Goal: Task Accomplishment & Management: Use online tool/utility

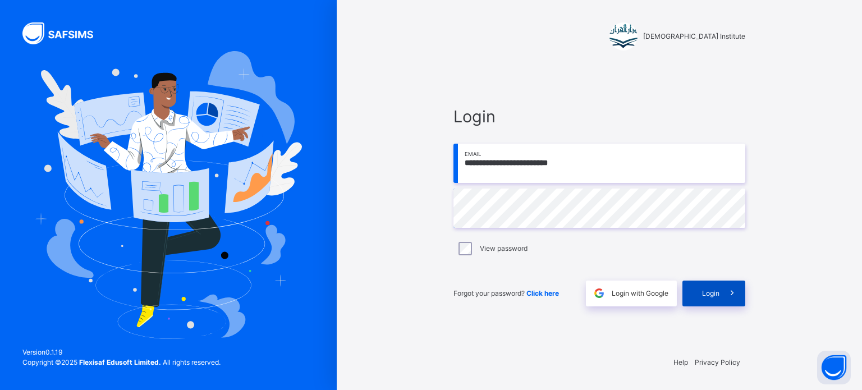
click at [717, 298] on span "Login" at bounding box center [710, 294] width 17 height 10
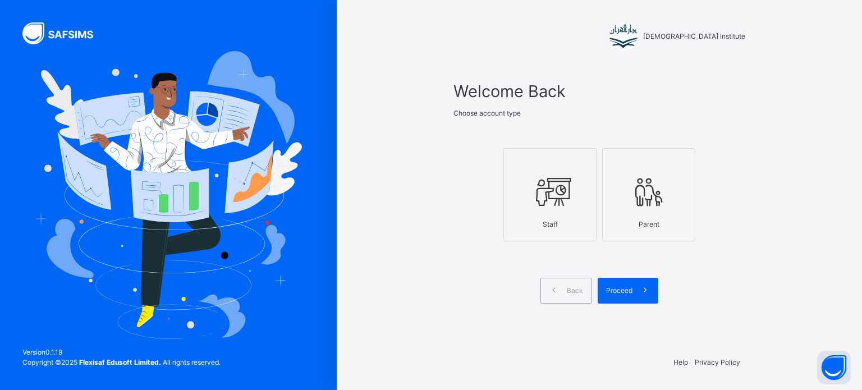
click at [544, 203] on icon at bounding box center [549, 192] width 39 height 42
click at [613, 287] on span "Proceed" at bounding box center [619, 291] width 26 height 10
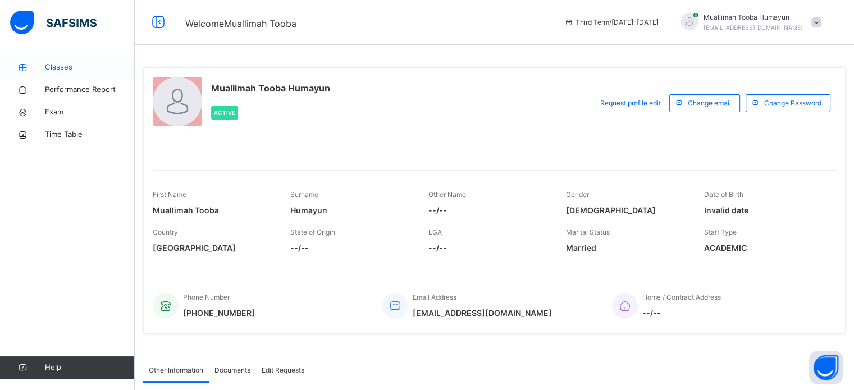
click at [76, 67] on span "Classes" at bounding box center [90, 67] width 90 height 11
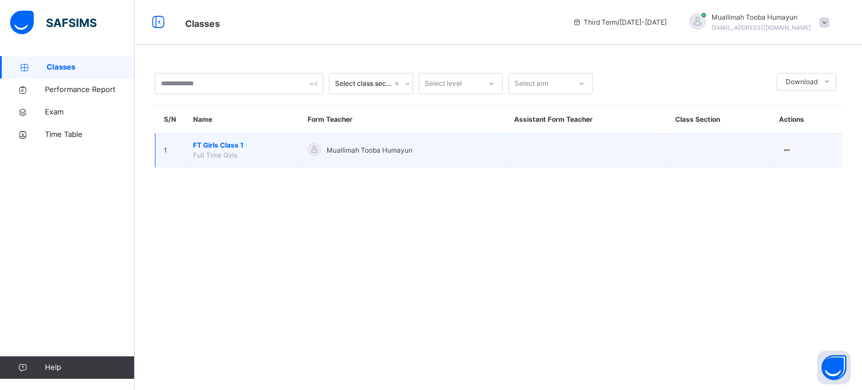
click at [231, 149] on span "FT Girls Class 1" at bounding box center [241, 145] width 97 height 10
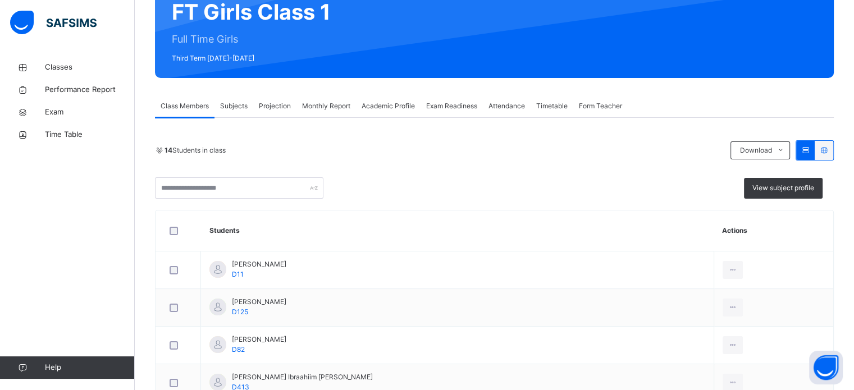
scroll to position [117, 0]
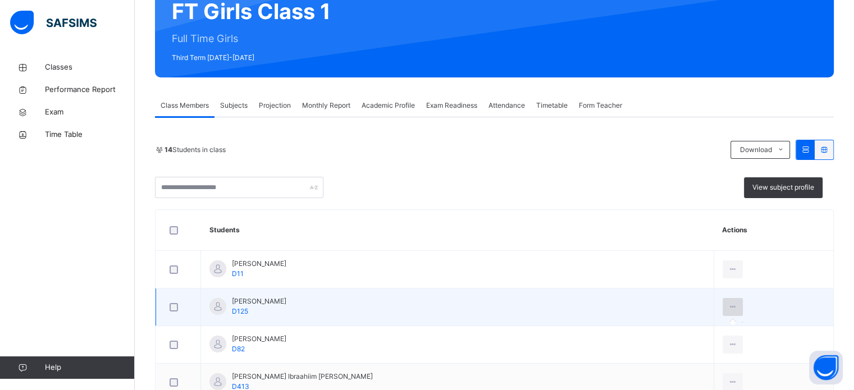
click at [722, 303] on div at bounding box center [732, 307] width 21 height 18
click at [728, 310] on icon at bounding box center [733, 307] width 10 height 10
click at [728, 302] on icon at bounding box center [733, 307] width 10 height 10
click at [722, 312] on div at bounding box center [732, 307] width 21 height 18
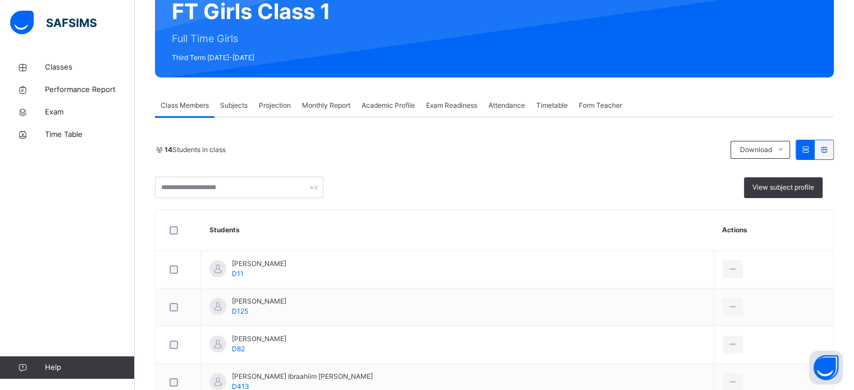
click at [281, 114] on div "Projection" at bounding box center [274, 105] width 43 height 22
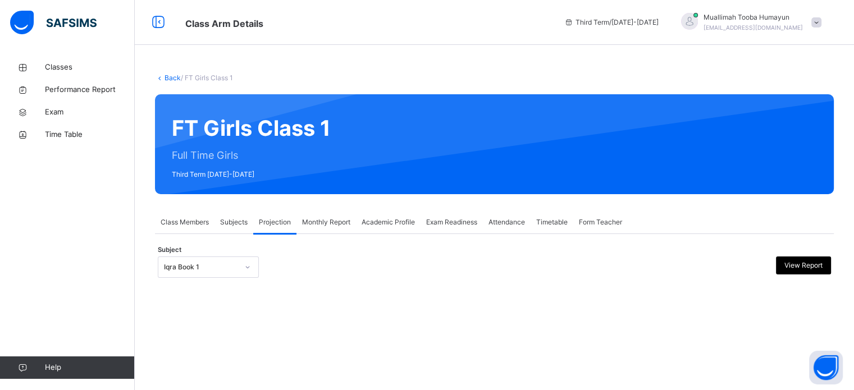
scroll to position [0, 0]
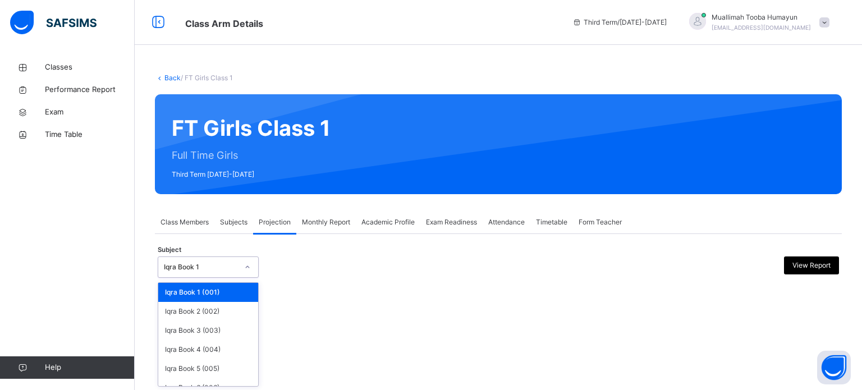
click at [189, 271] on div "Iqra Book 1" at bounding box center [201, 267] width 74 height 10
type input "*"
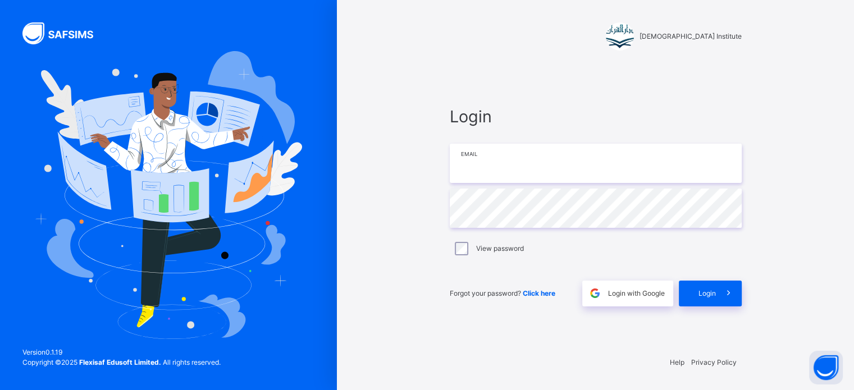
type input "**********"
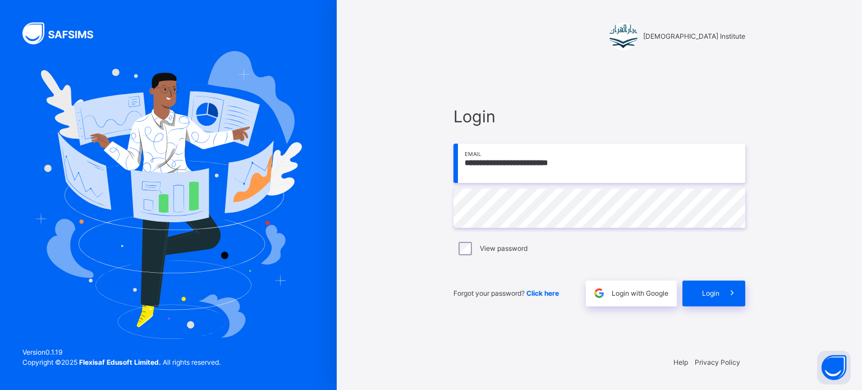
click at [755, 299] on div "**********" at bounding box center [599, 195] width 337 height 390
click at [708, 292] on span "Login" at bounding box center [710, 294] width 17 height 10
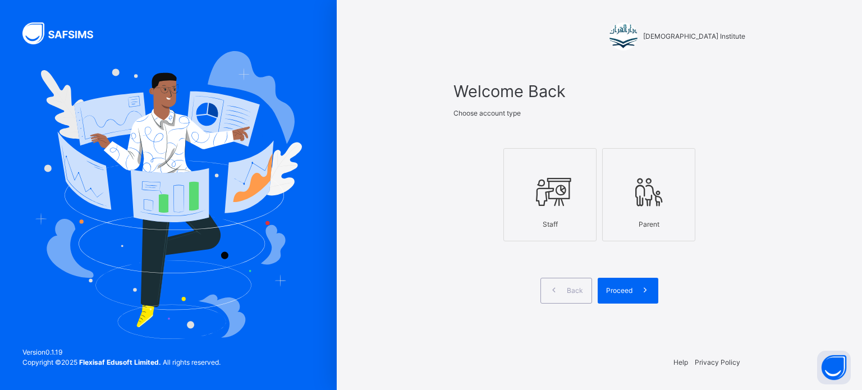
click at [543, 177] on icon at bounding box center [549, 192] width 39 height 42
click at [643, 290] on icon at bounding box center [645, 290] width 12 height 13
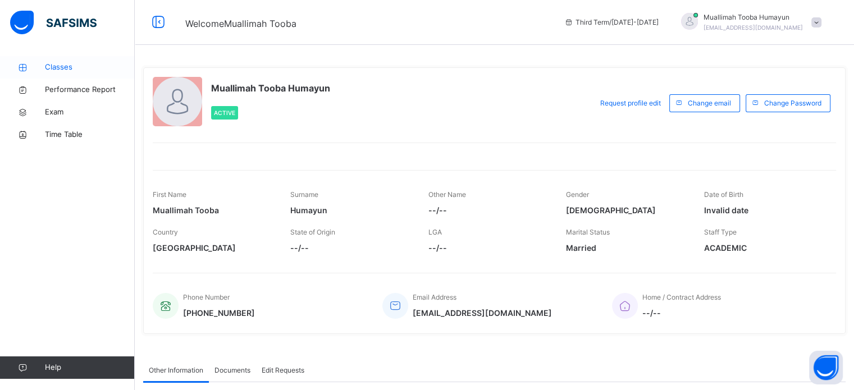
click at [72, 66] on span "Classes" at bounding box center [90, 67] width 90 height 11
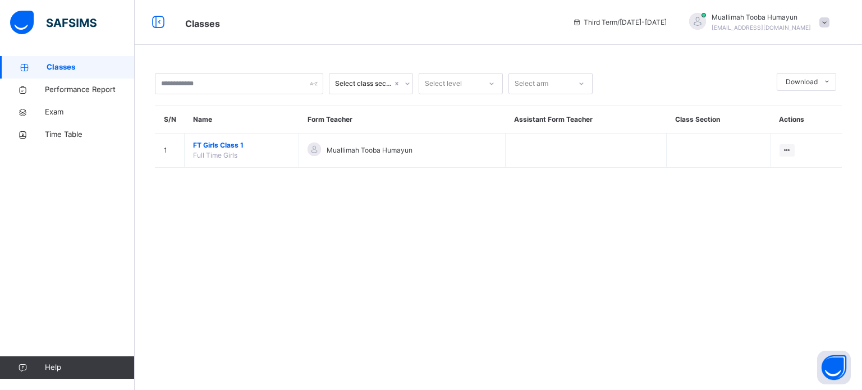
click at [207, 146] on span "FT Girls Class 1" at bounding box center [241, 145] width 97 height 10
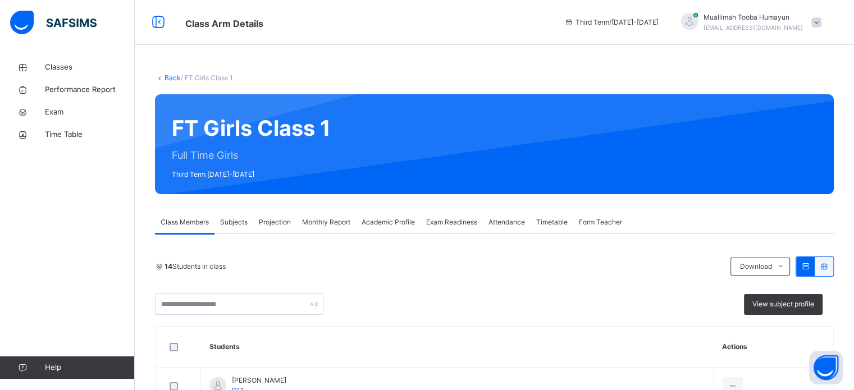
click at [268, 222] on span "Projection" at bounding box center [275, 222] width 32 height 10
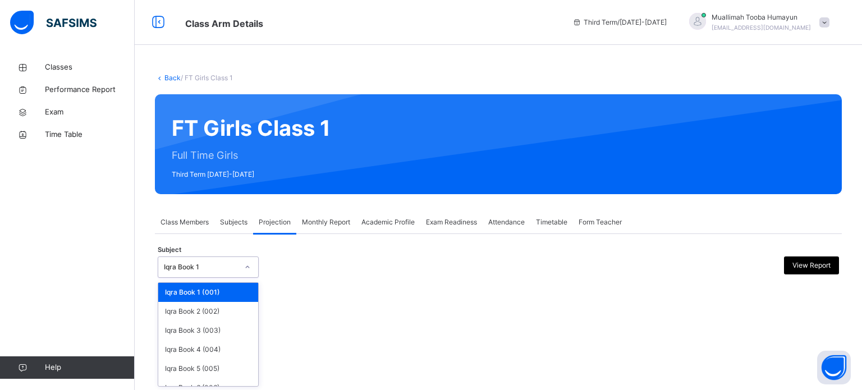
click at [213, 269] on div "Iqra Book 1" at bounding box center [201, 267] width 74 height 10
type input "*"
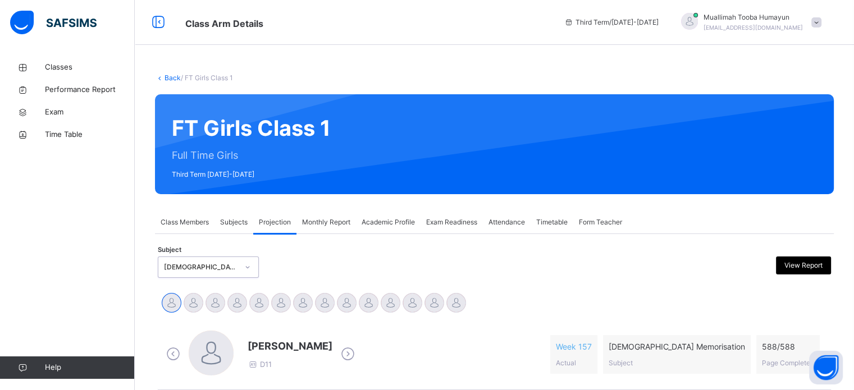
scroll to position [184, 0]
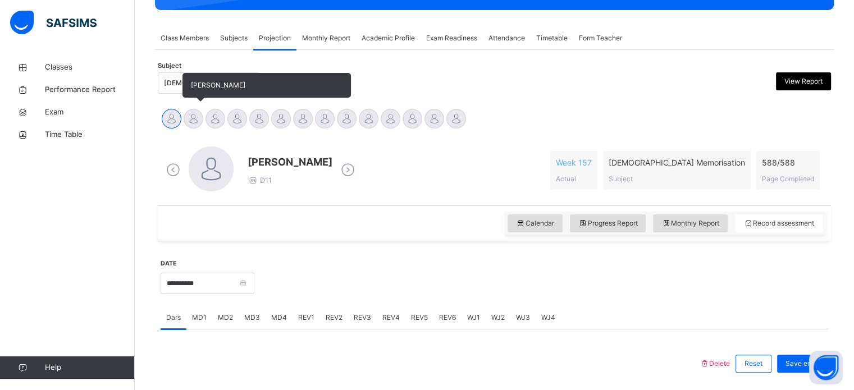
click at [200, 118] on div at bounding box center [194, 119] width 20 height 20
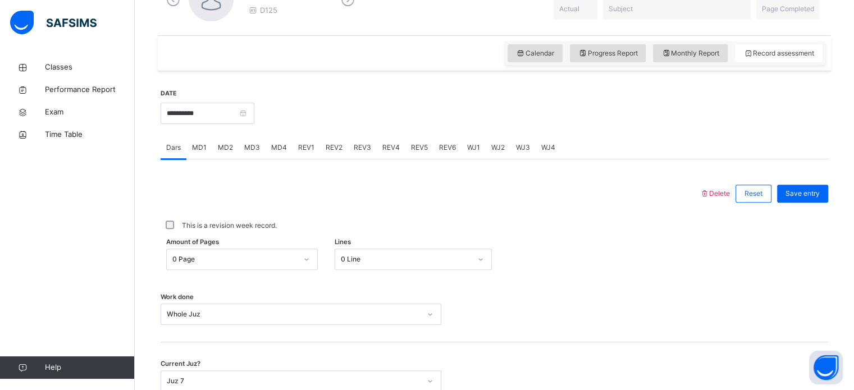
scroll to position [388, 0]
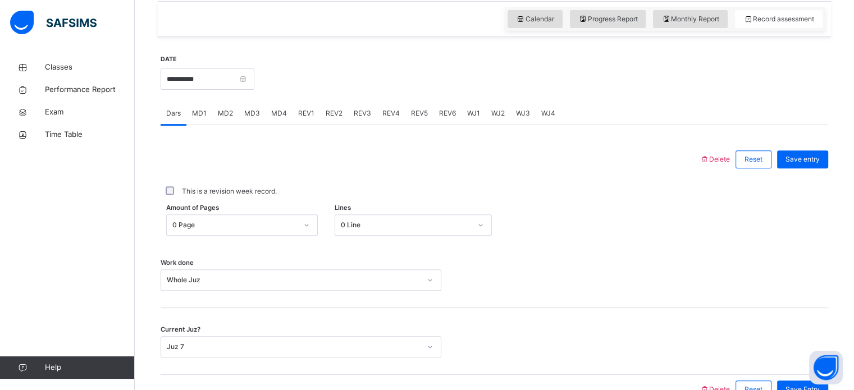
click at [330, 115] on span "REV2" at bounding box center [334, 113] width 17 height 10
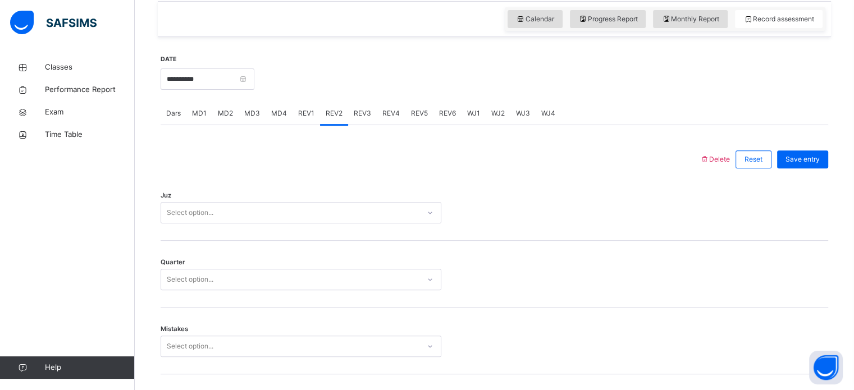
click at [301, 111] on span "REV1" at bounding box center [306, 113] width 16 height 10
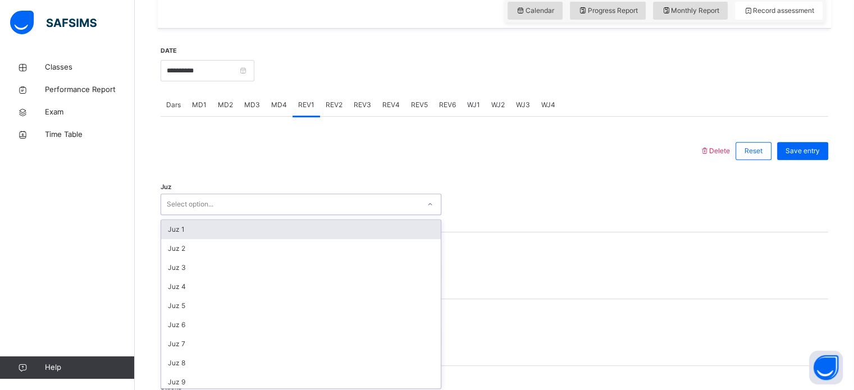
scroll to position [400, 0]
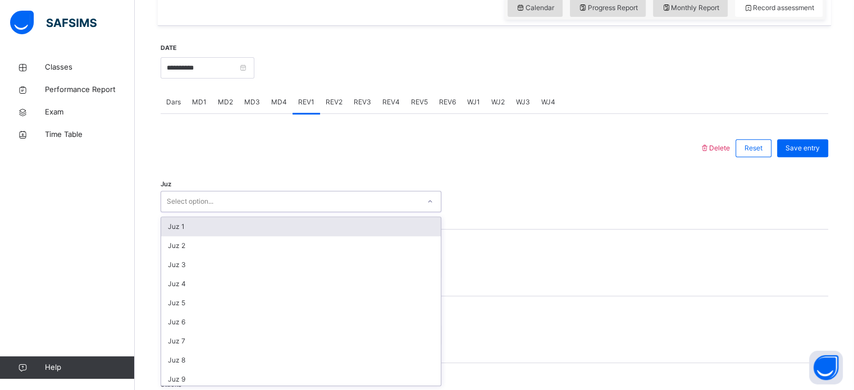
click at [218, 212] on div "option Juz 1 focused, 1 of 30. 30 results available. Use Up and Down to choose …" at bounding box center [301, 201] width 281 height 21
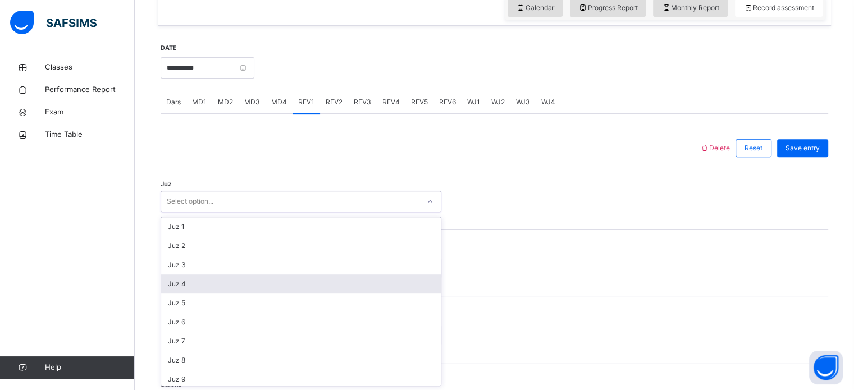
click at [231, 291] on div "Juz 4" at bounding box center [301, 283] width 280 height 19
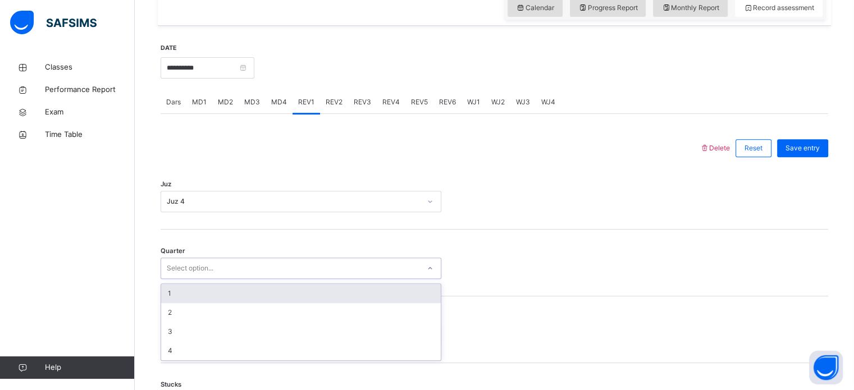
click at [202, 271] on div "Select option..." at bounding box center [190, 268] width 47 height 21
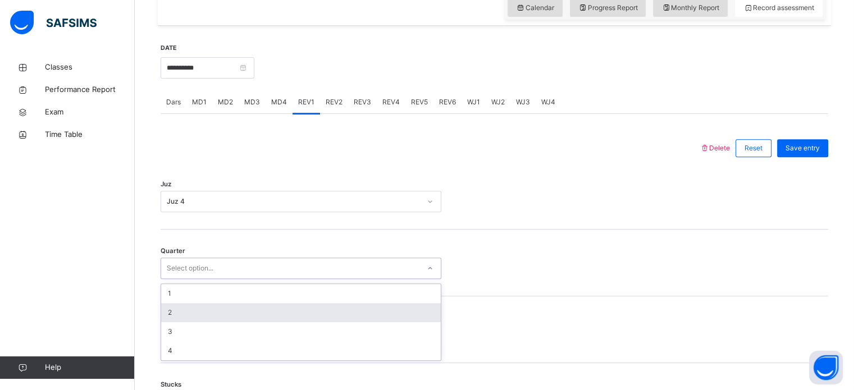
click at [213, 310] on div "2" at bounding box center [301, 312] width 280 height 19
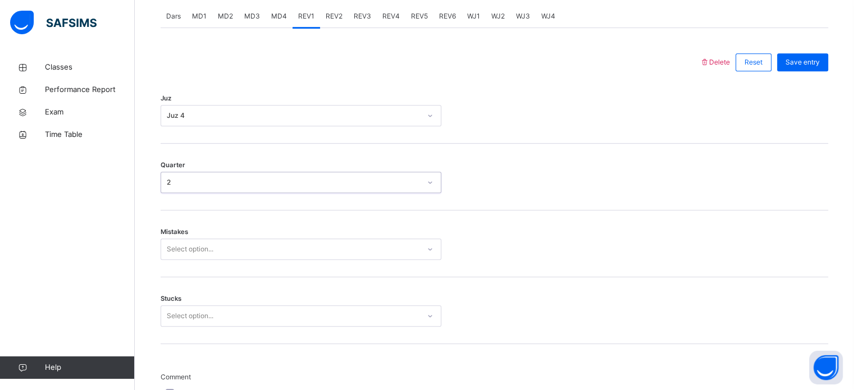
click at [188, 260] on div "Select option..." at bounding box center [301, 249] width 281 height 21
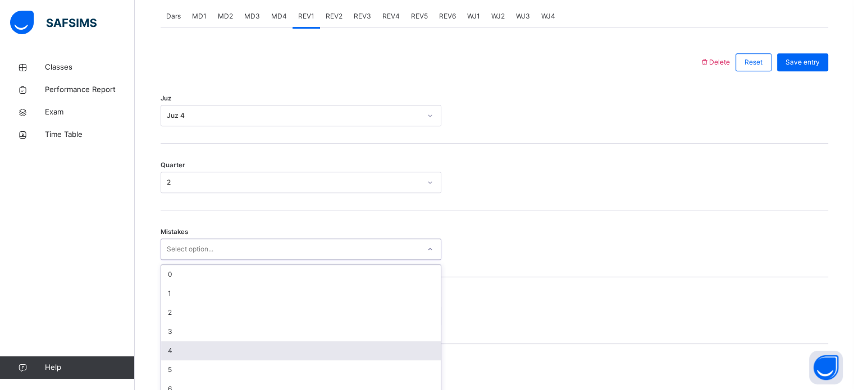
scroll to position [498, 0]
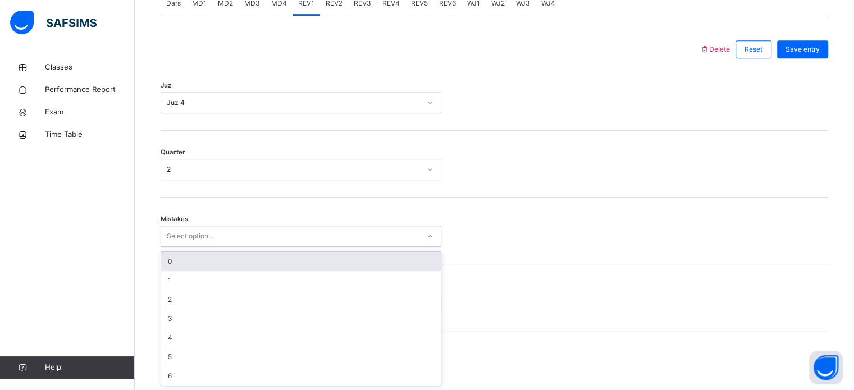
click at [198, 257] on div "0" at bounding box center [301, 261] width 280 height 19
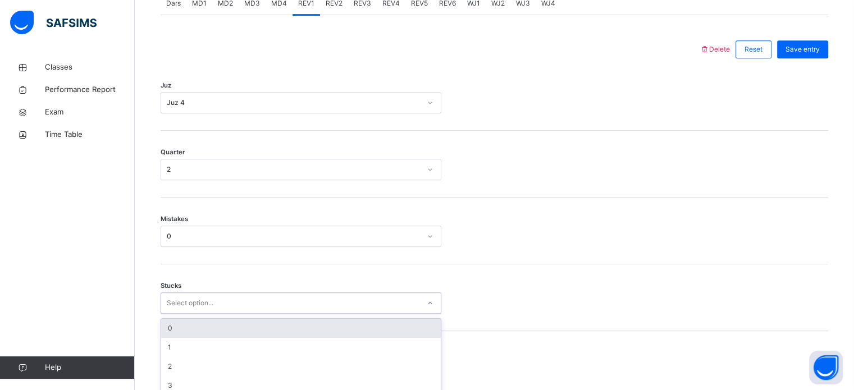
scroll to position [546, 0]
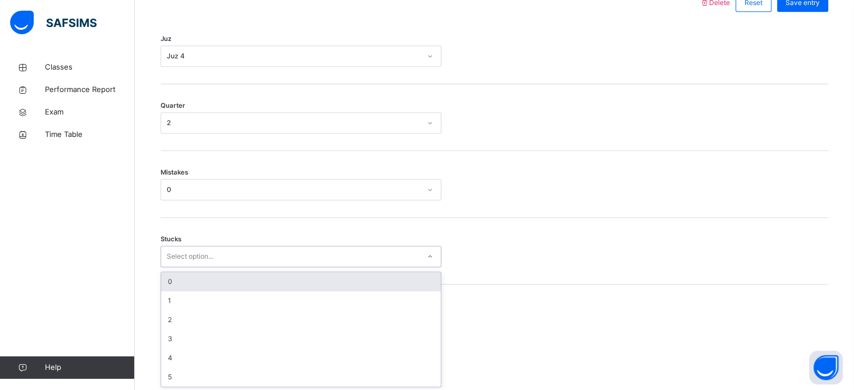
click at [199, 267] on div "option 0 focused, 1 of 6. 6 results available. Use Up and Down to choose option…" at bounding box center [301, 256] width 281 height 21
click at [199, 281] on div "0" at bounding box center [301, 281] width 280 height 19
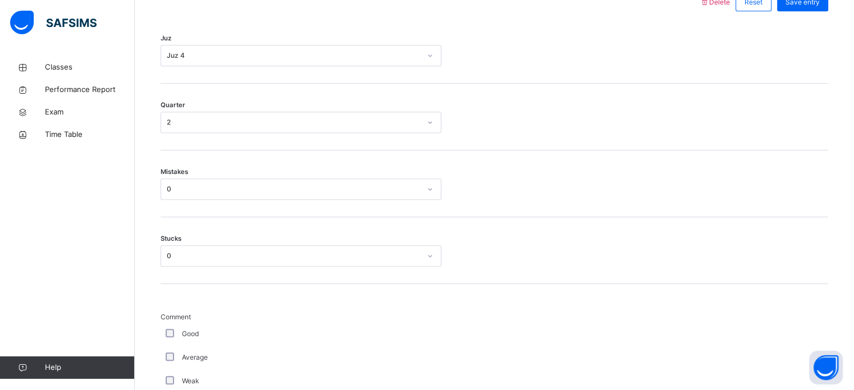
scroll to position [1014, 0]
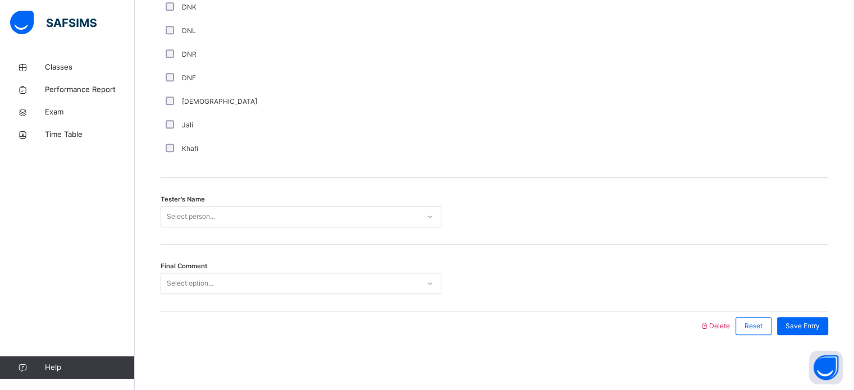
click at [230, 210] on div "Select person..." at bounding box center [290, 216] width 258 height 17
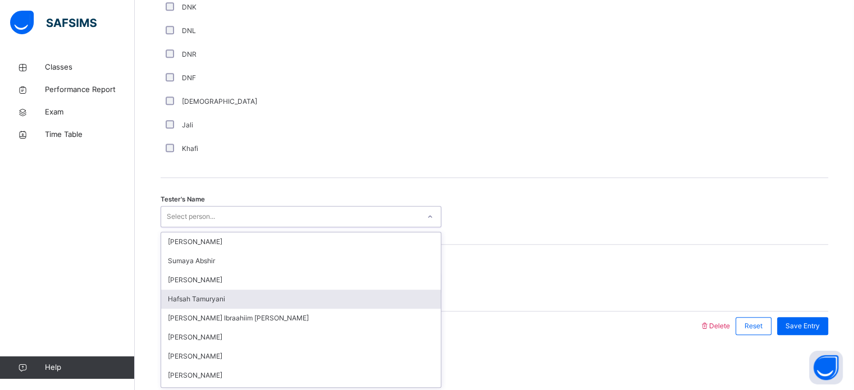
click at [296, 299] on div "Hafsah Tamuryani" at bounding box center [301, 299] width 280 height 19
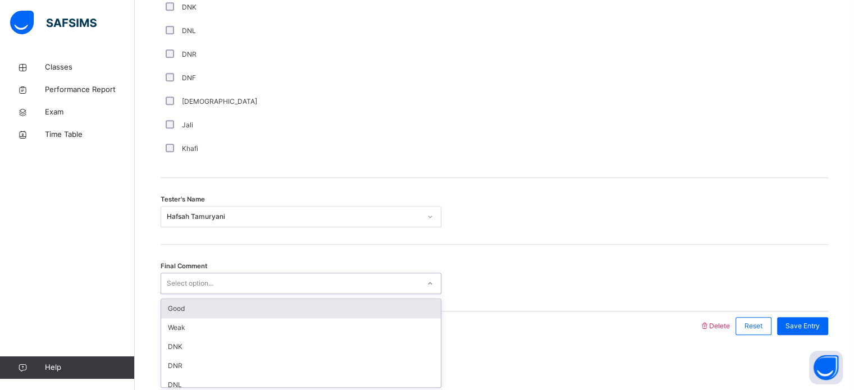
click at [306, 273] on div "Select option..." at bounding box center [301, 283] width 281 height 21
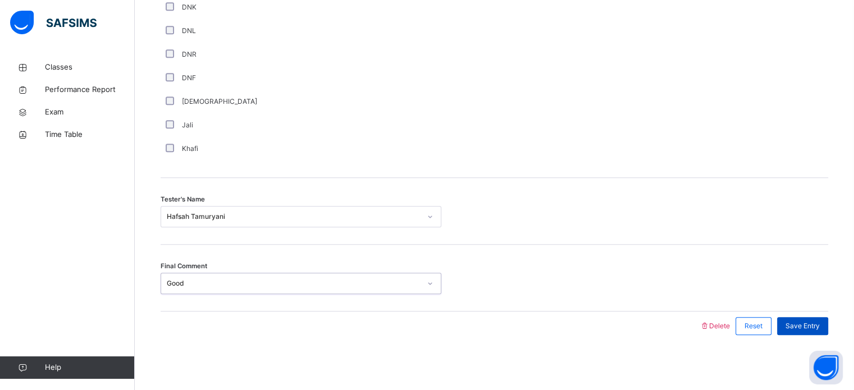
click at [797, 318] on div "Save Entry" at bounding box center [802, 326] width 51 height 18
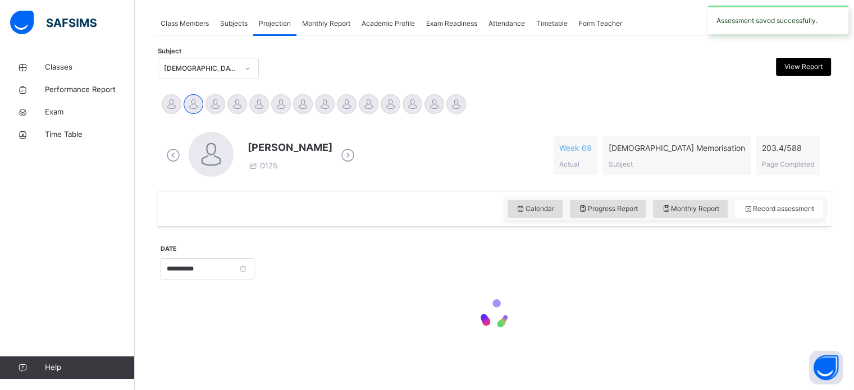
scroll to position [198, 0]
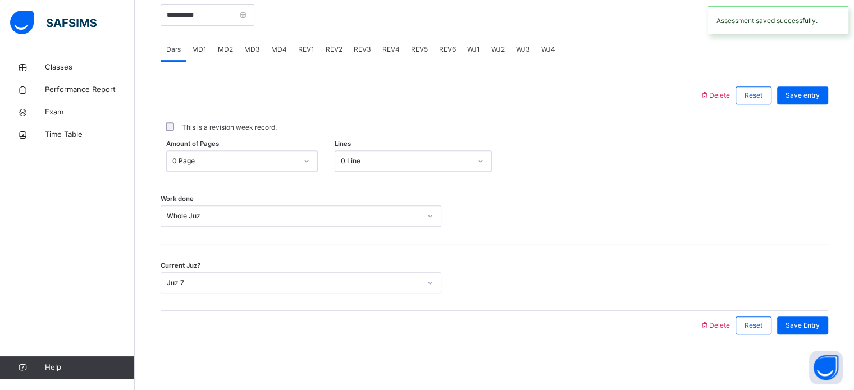
click at [330, 52] on span "REV2" at bounding box center [334, 49] width 17 height 10
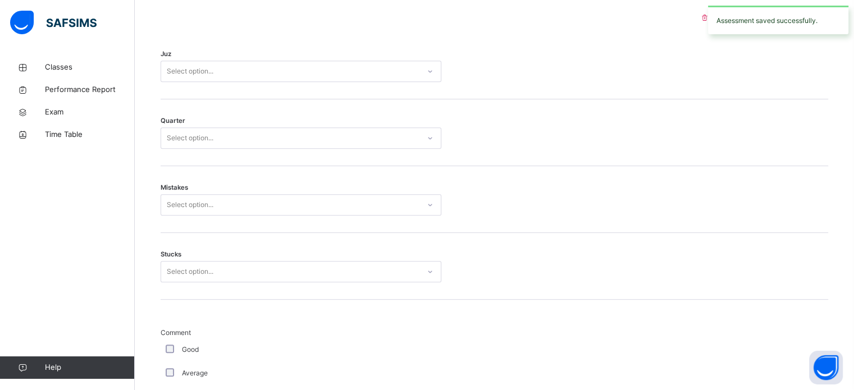
scroll to position [484, 0]
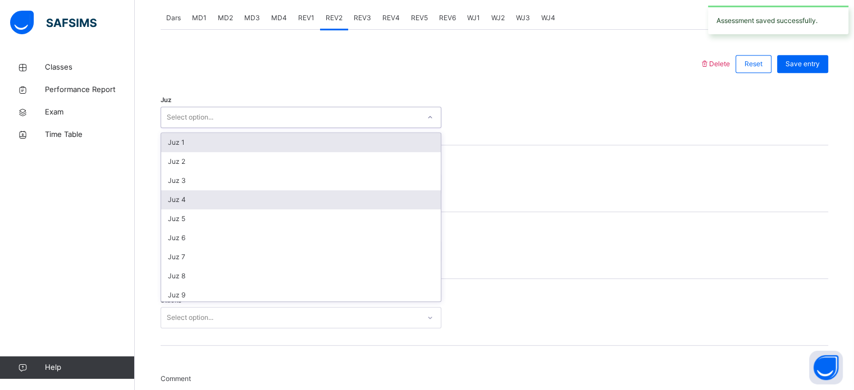
click at [175, 203] on div "Juz 4" at bounding box center [301, 199] width 280 height 19
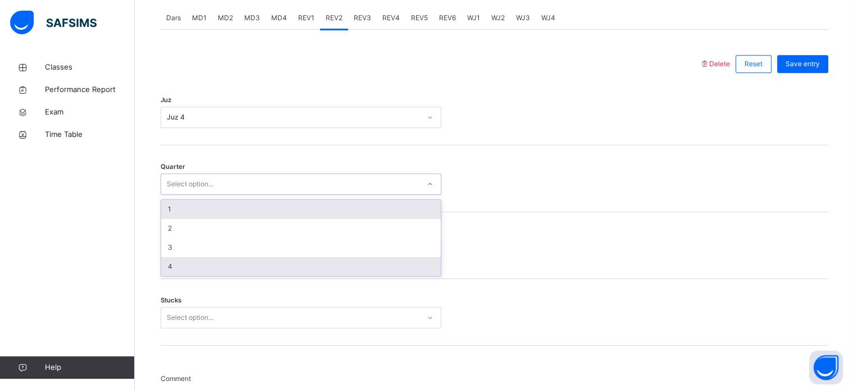
click at [171, 268] on div "4" at bounding box center [301, 266] width 280 height 19
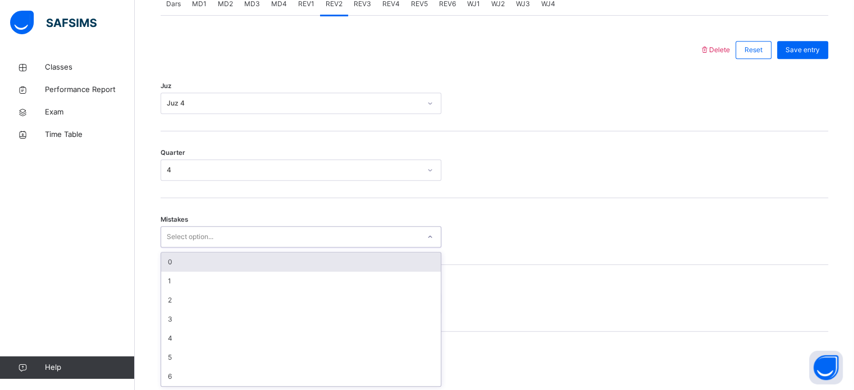
scroll to position [498, 0]
click at [164, 259] on div "0" at bounding box center [301, 261] width 280 height 19
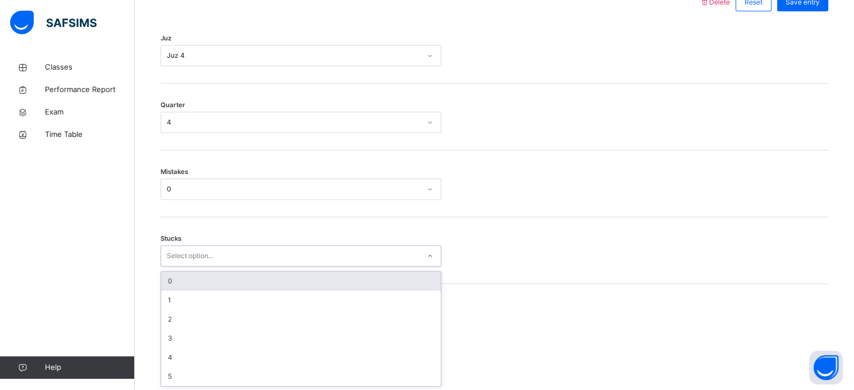
scroll to position [546, 0]
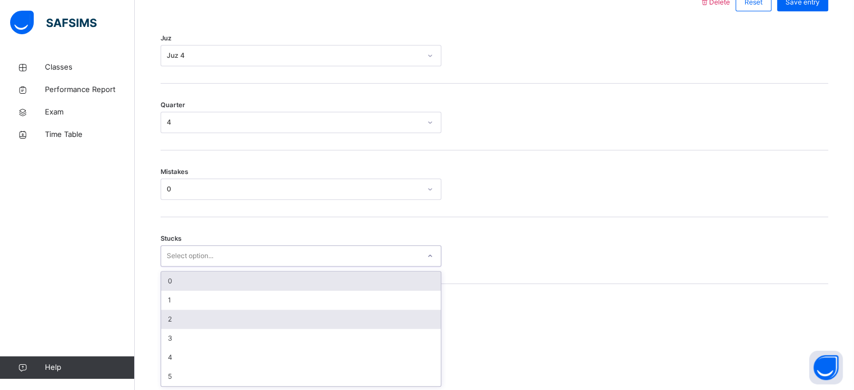
click at [166, 317] on div "2" at bounding box center [301, 319] width 280 height 19
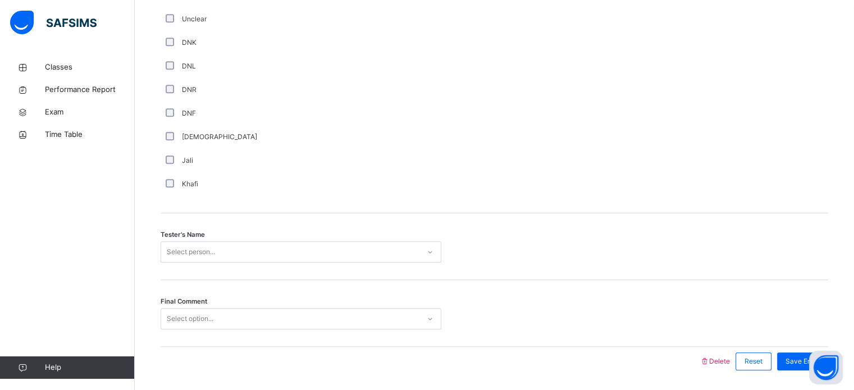
scroll to position [1014, 0]
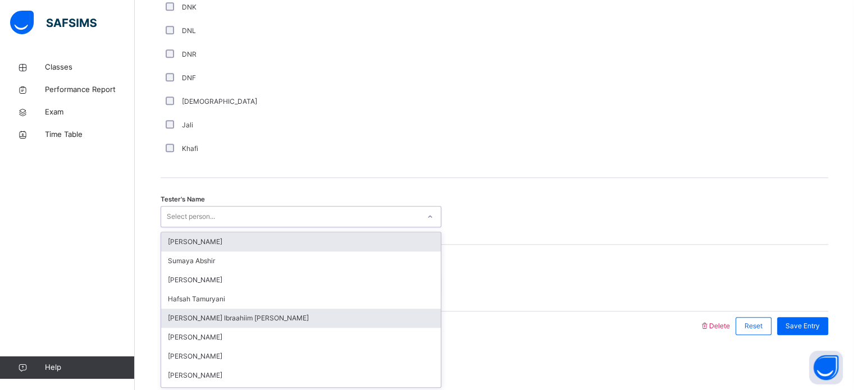
click at [164, 317] on div "[PERSON_NAME] Ibraahiim [PERSON_NAME]" at bounding box center [301, 318] width 280 height 19
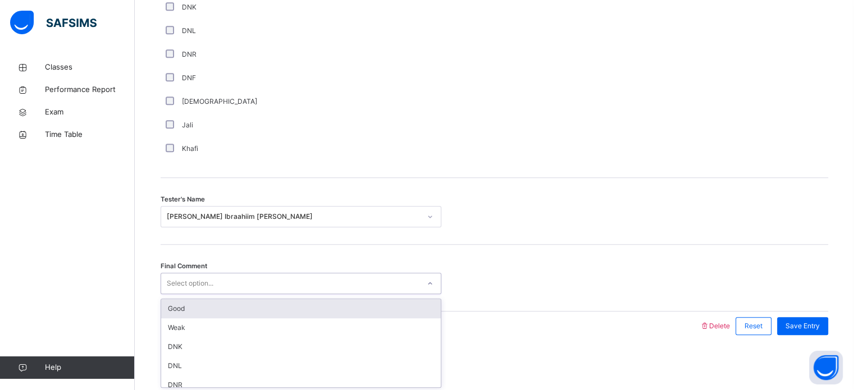
click at [163, 312] on div "Good" at bounding box center [301, 308] width 280 height 19
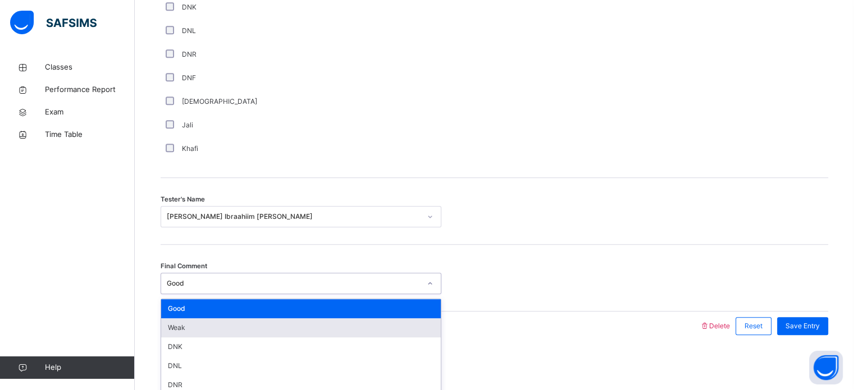
click at [171, 321] on div "Weak" at bounding box center [301, 327] width 280 height 19
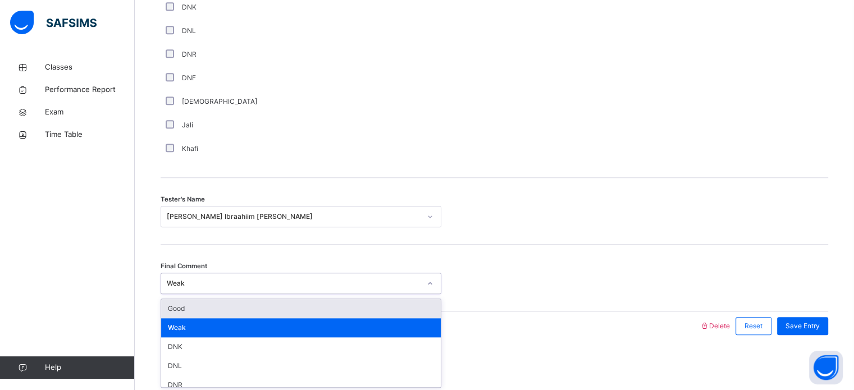
click at [164, 306] on div "Good" at bounding box center [301, 308] width 280 height 19
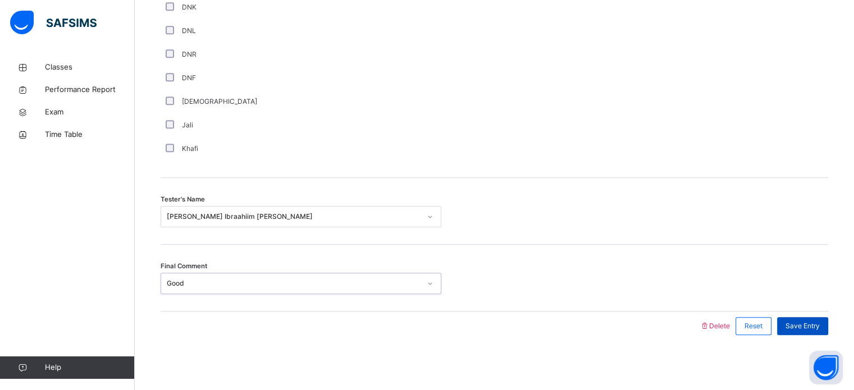
click at [809, 321] on span "Save Entry" at bounding box center [802, 326] width 34 height 10
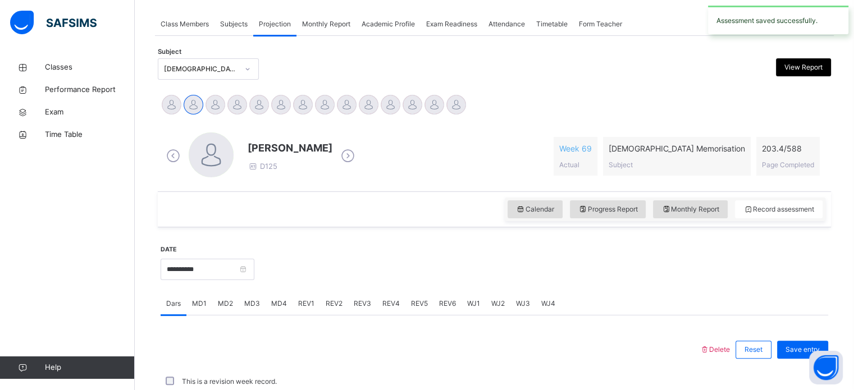
scroll to position [452, 0]
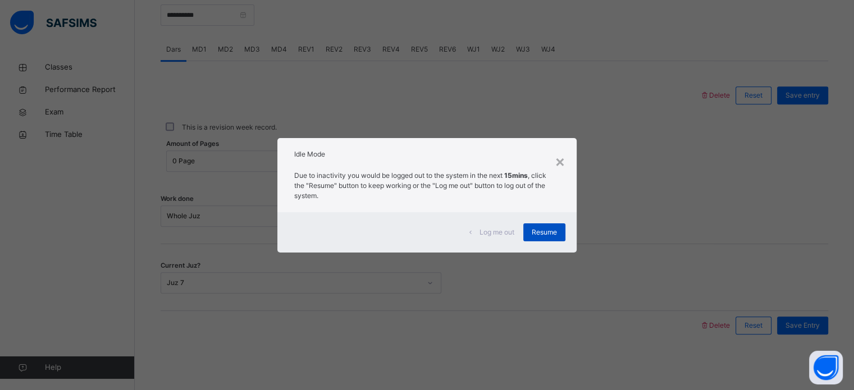
click at [548, 231] on span "Resume" at bounding box center [544, 232] width 25 height 10
